Goal: Task Accomplishment & Management: Manage account settings

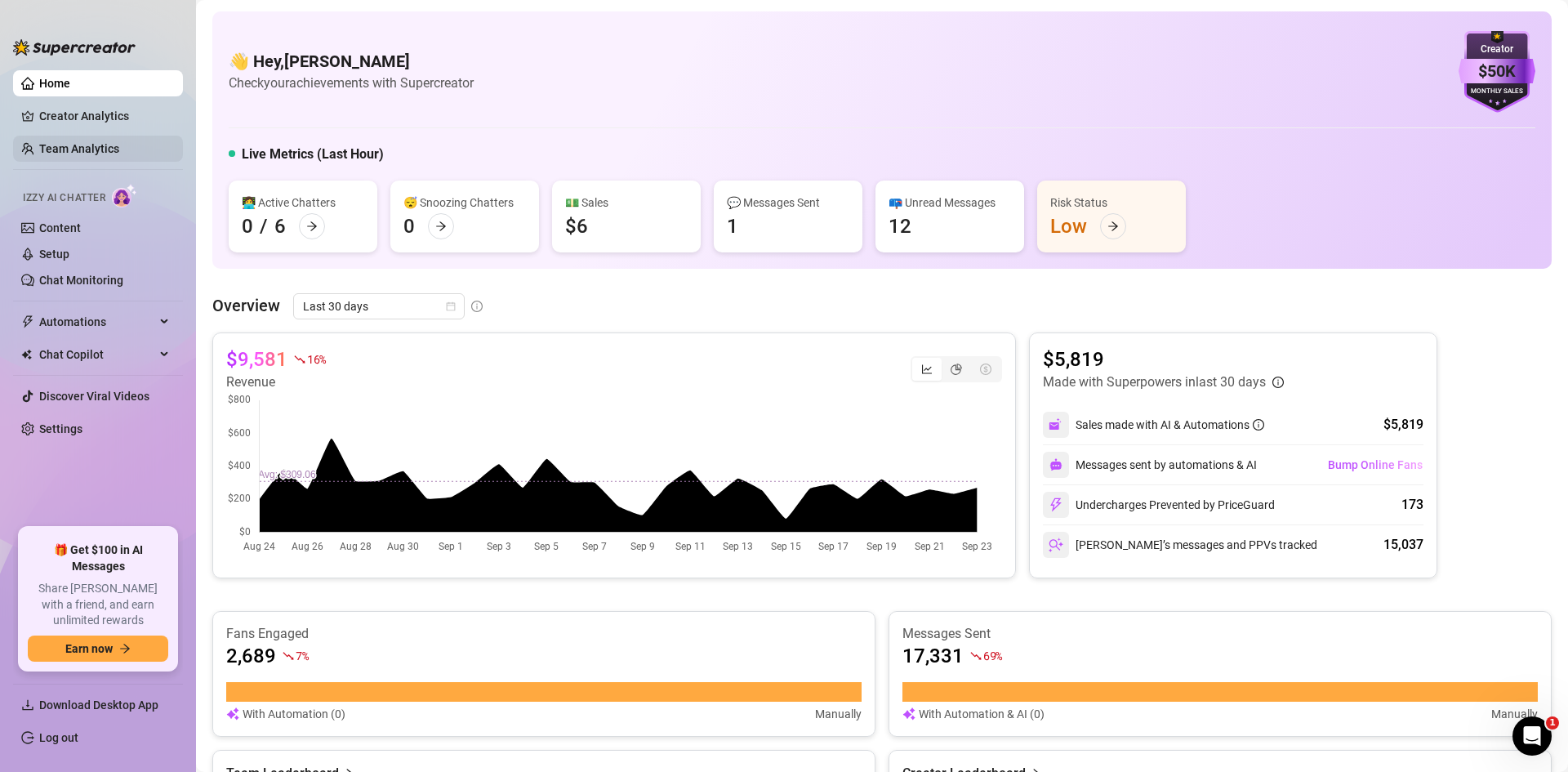
click at [91, 143] on link "Team Analytics" at bounding box center [79, 148] width 80 height 13
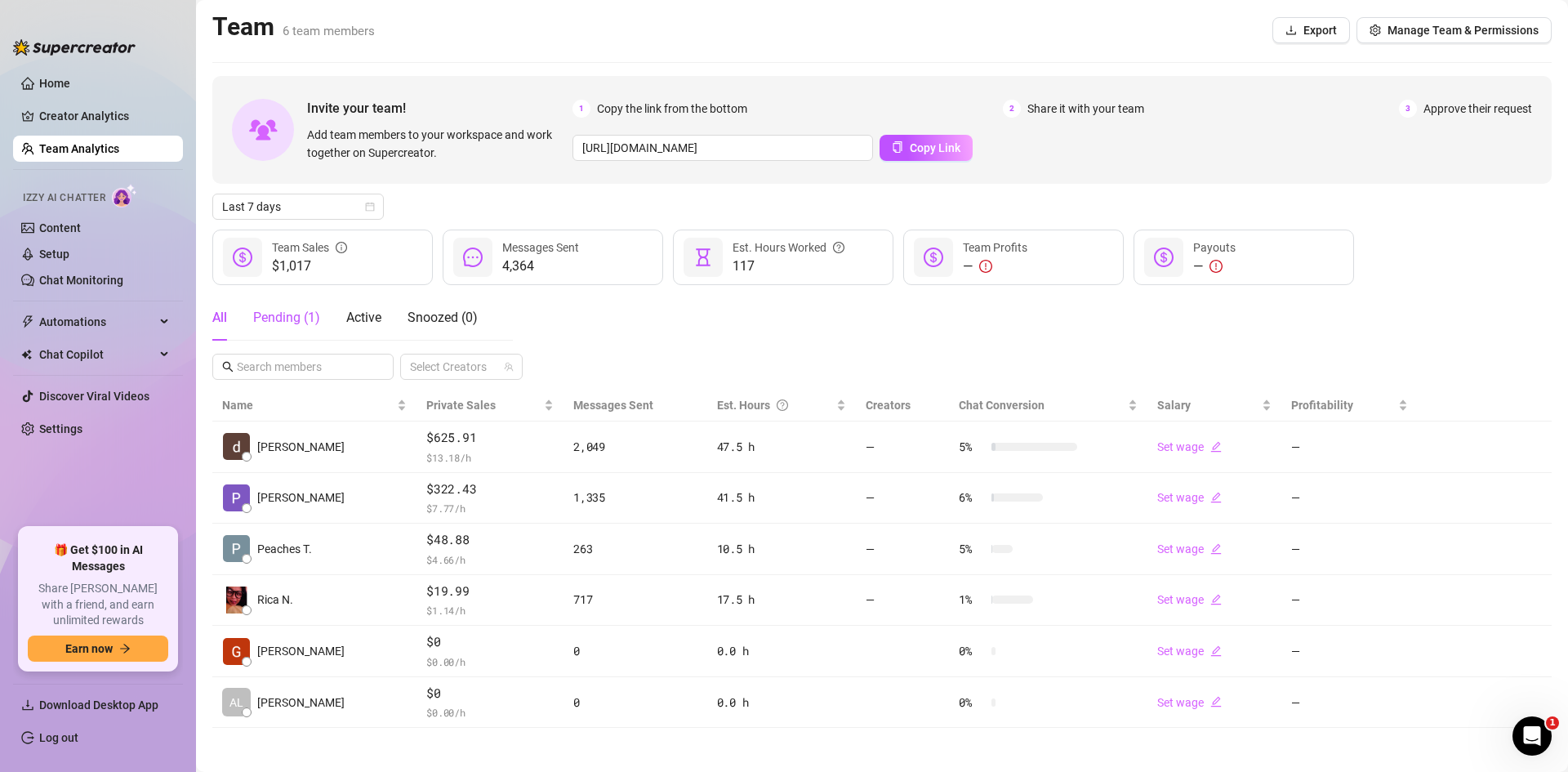
click at [312, 316] on div "Pending ( 1 )" at bounding box center [287, 317] width 67 height 20
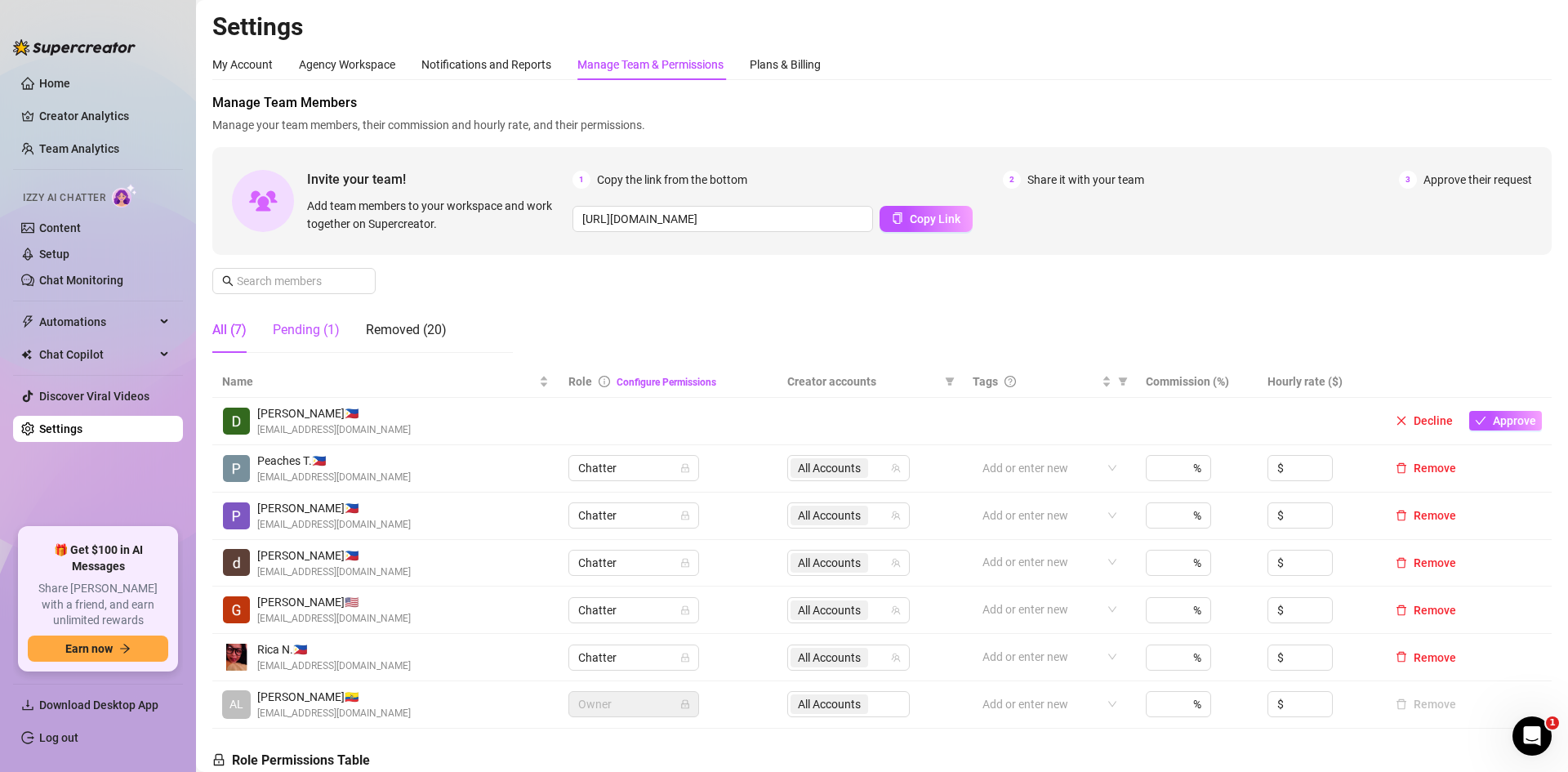
click at [304, 322] on div "Pending (1)" at bounding box center [306, 330] width 67 height 20
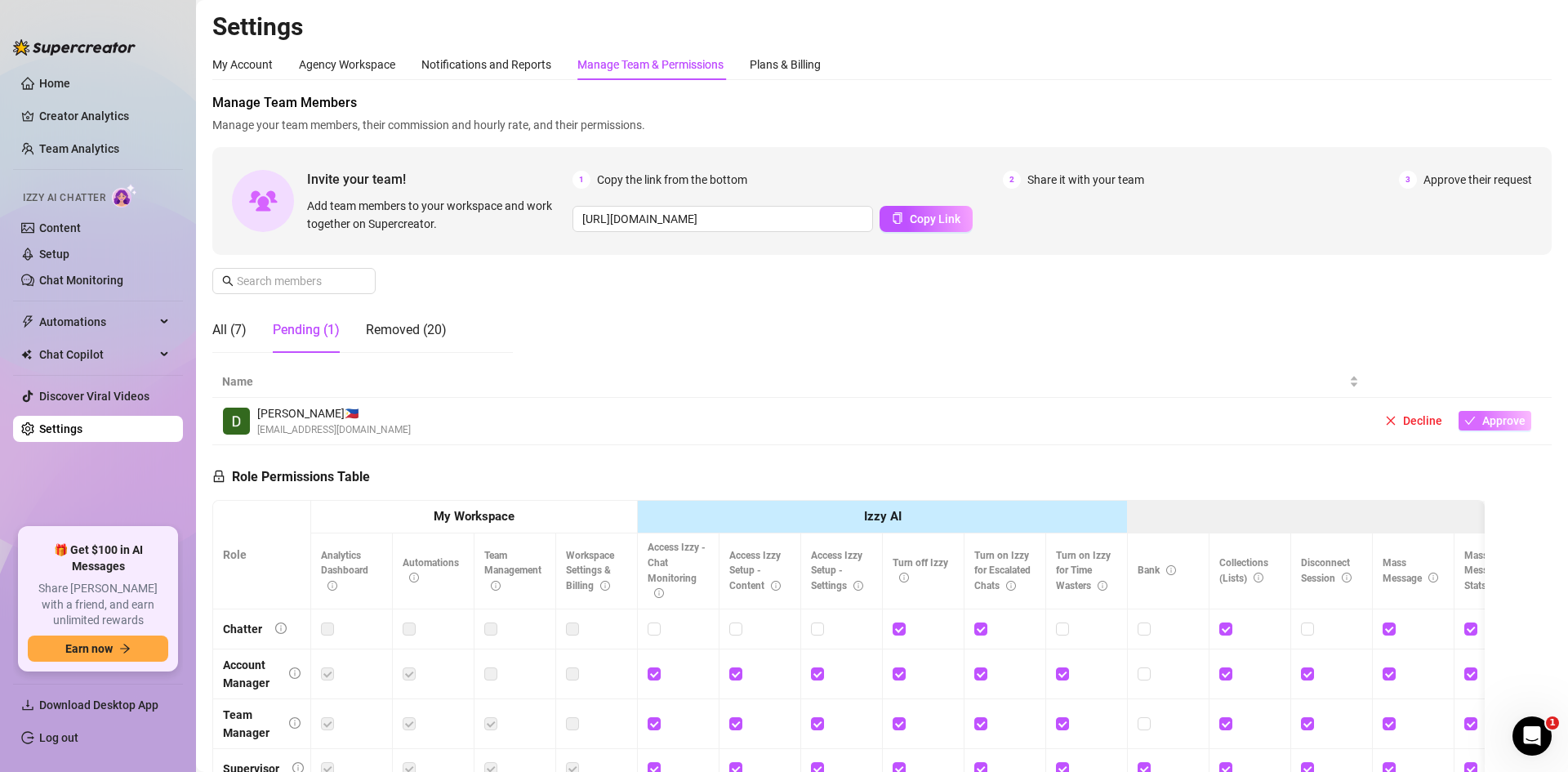
click at [1482, 422] on span "Approve" at bounding box center [1504, 420] width 43 height 13
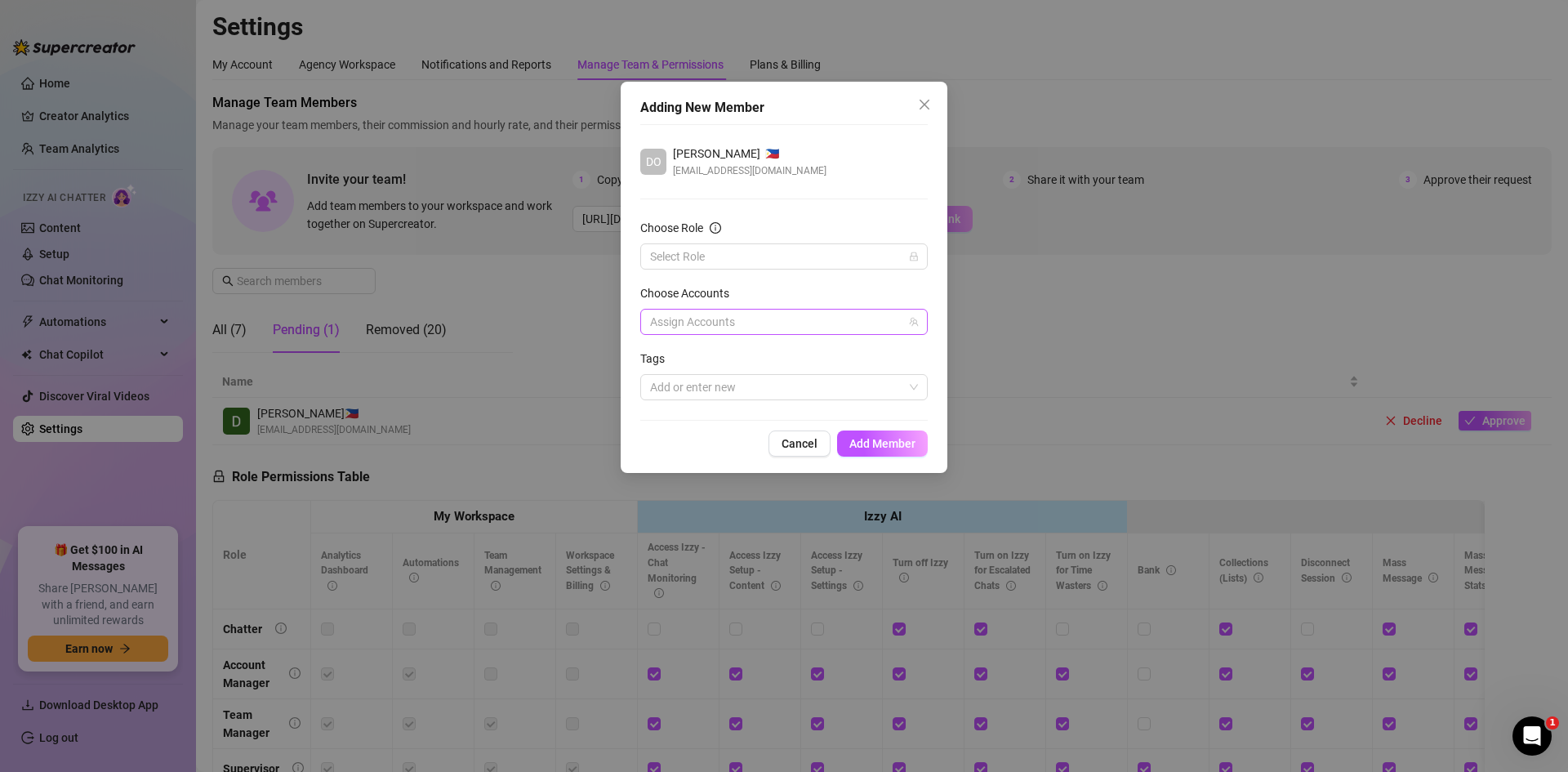
click at [786, 319] on div at bounding box center [775, 322] width 264 height 23
click at [750, 380] on span "Alyssa" at bounding box center [803, 378] width 240 height 20
checkbox input "true"
click at [762, 258] on input "Choose Role" at bounding box center [777, 256] width 254 height 25
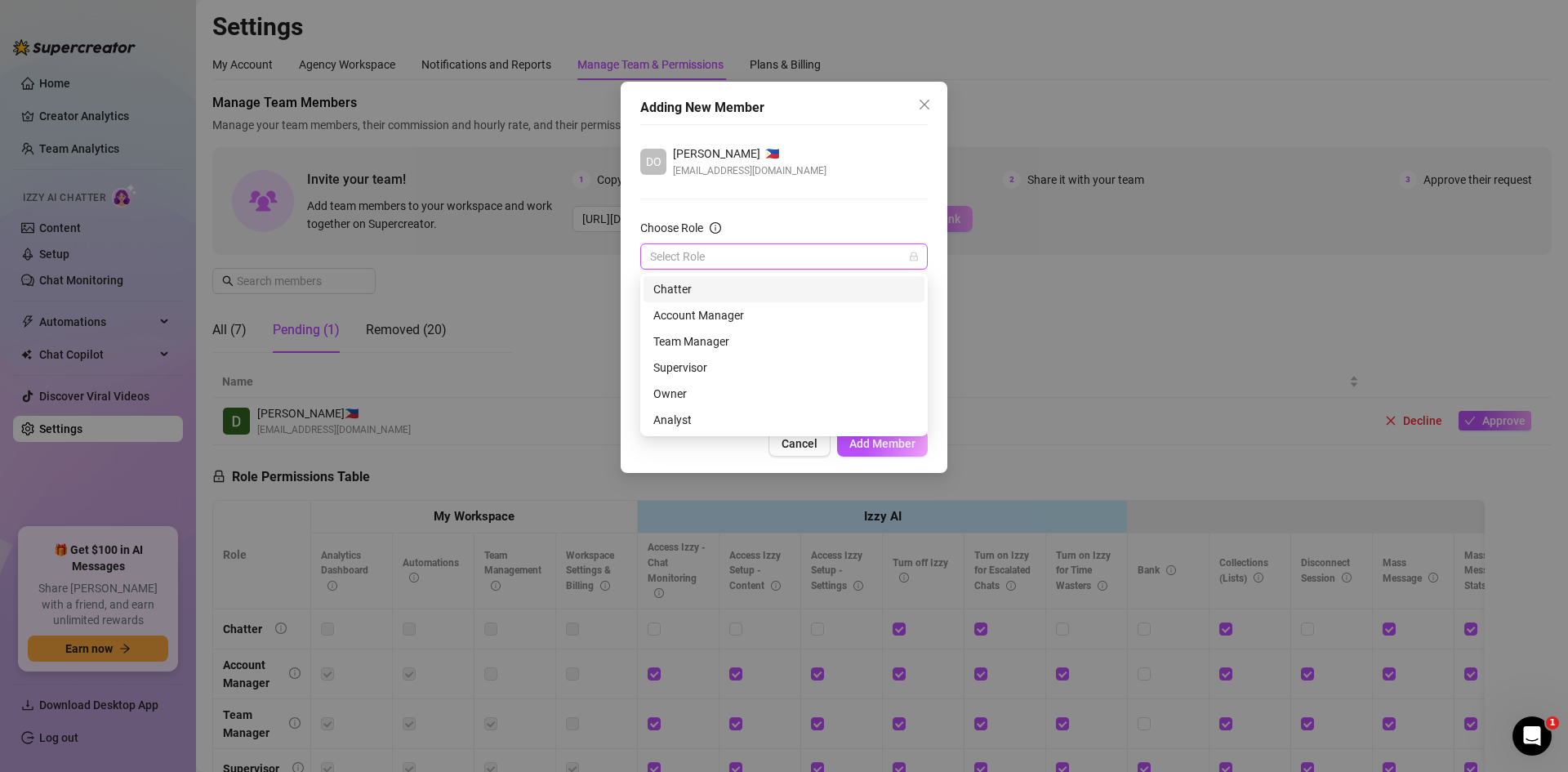
click at [772, 288] on div "Chatter" at bounding box center [784, 288] width 261 height 18
click at [767, 381] on div at bounding box center [775, 387] width 264 height 23
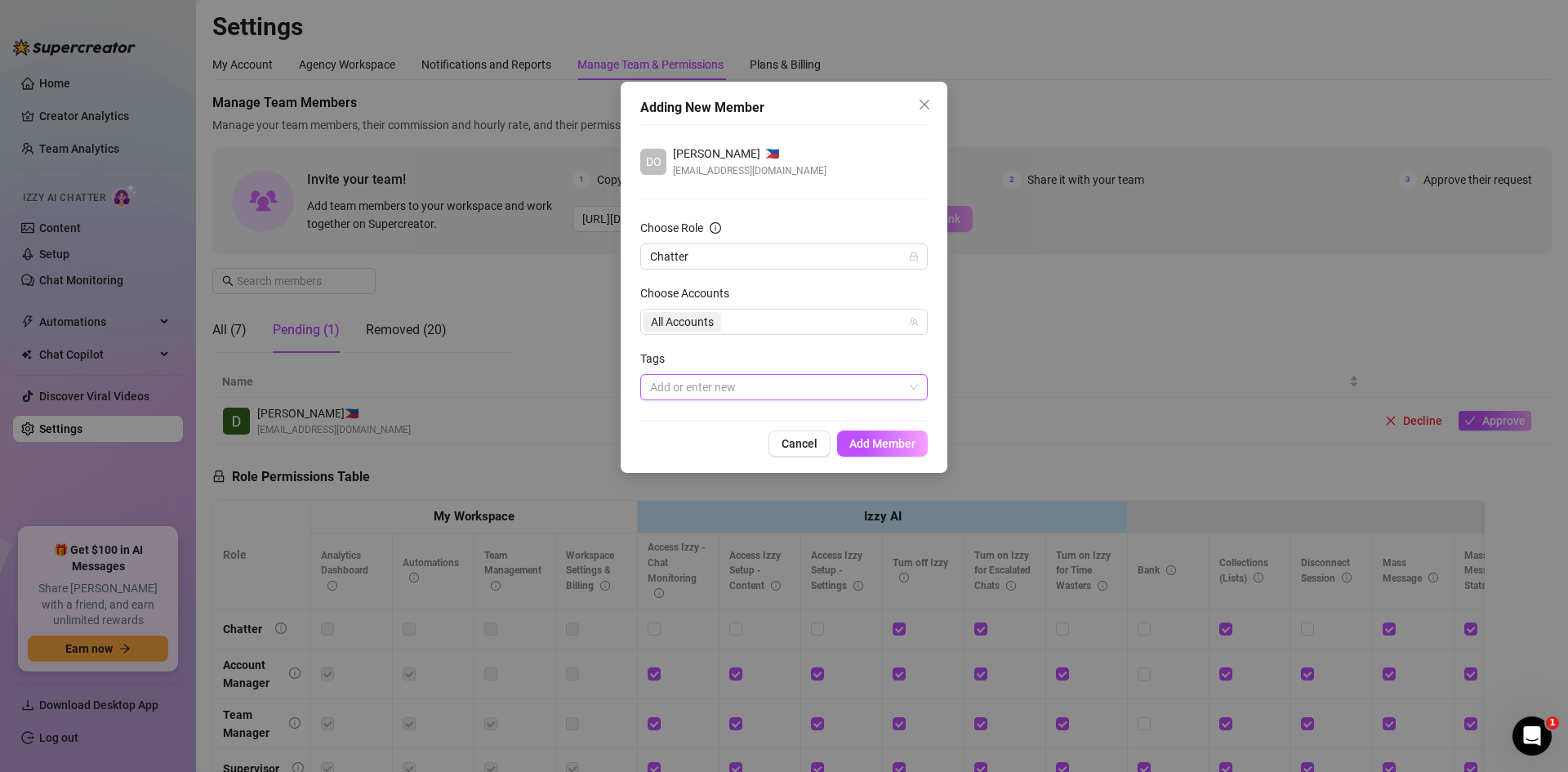
click at [782, 385] on div at bounding box center [775, 387] width 264 height 23
click at [812, 354] on div "Tags" at bounding box center [784, 361] width 287 height 25
click at [862, 434] on button "Add Member" at bounding box center [882, 444] width 91 height 26
